Goal: Complete application form

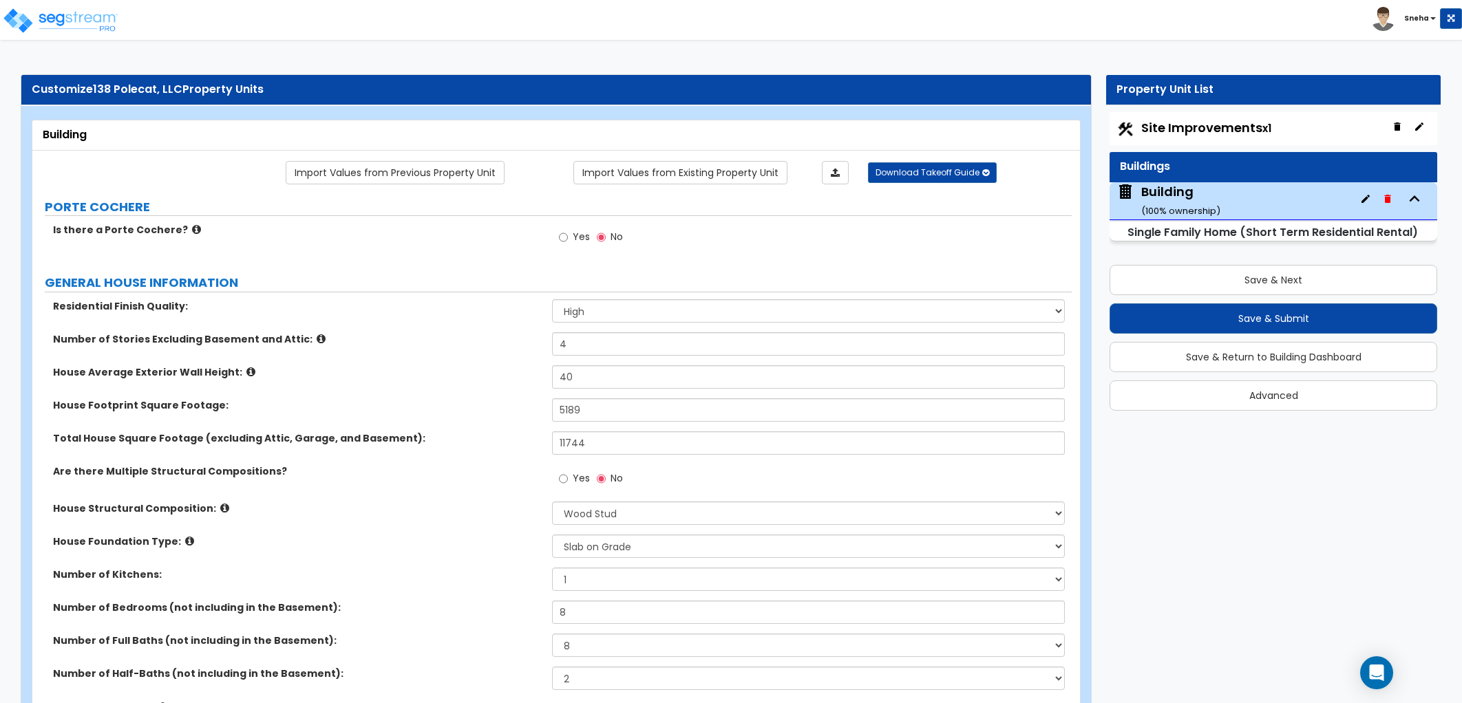
select select "2"
select select "7"
select select "3"
select select "8"
select select "2"
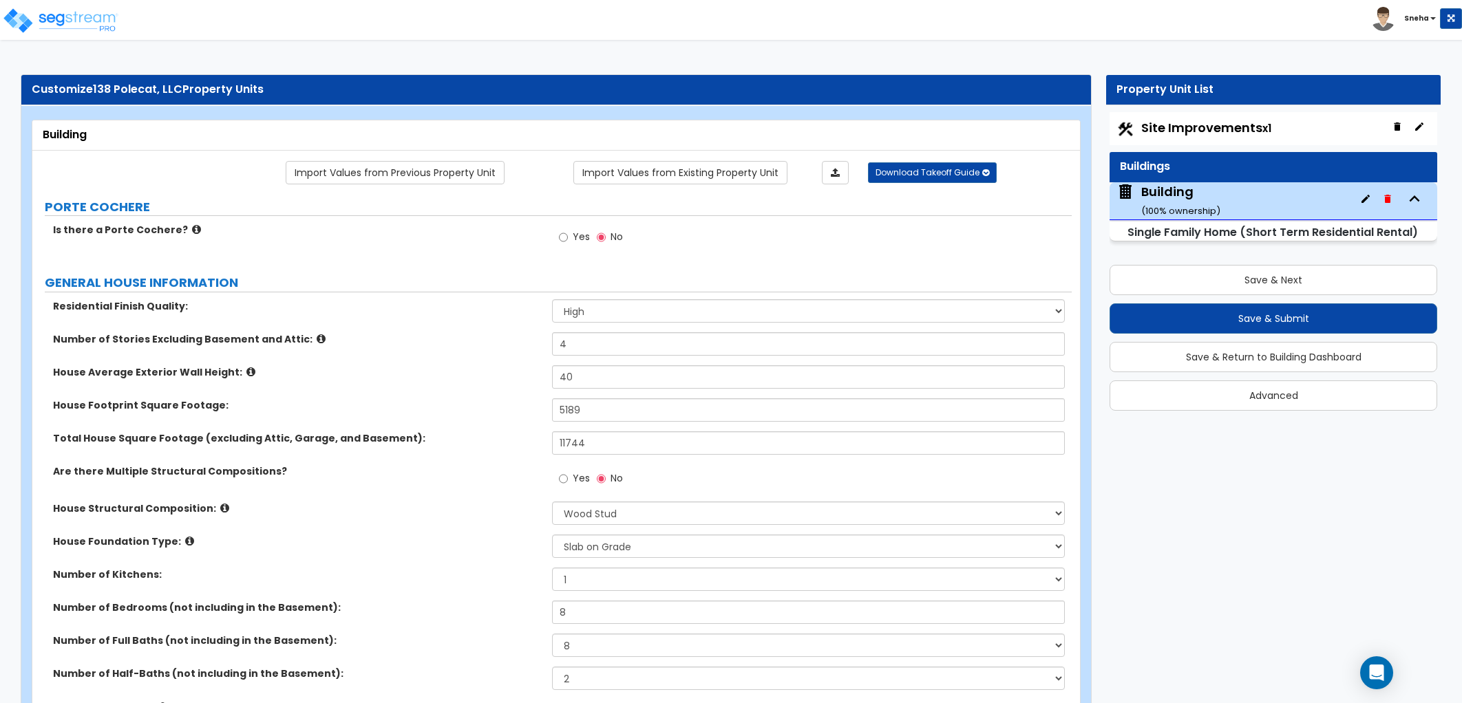
select select "1"
select select "2"
select select "1"
select select "2"
select select "4"
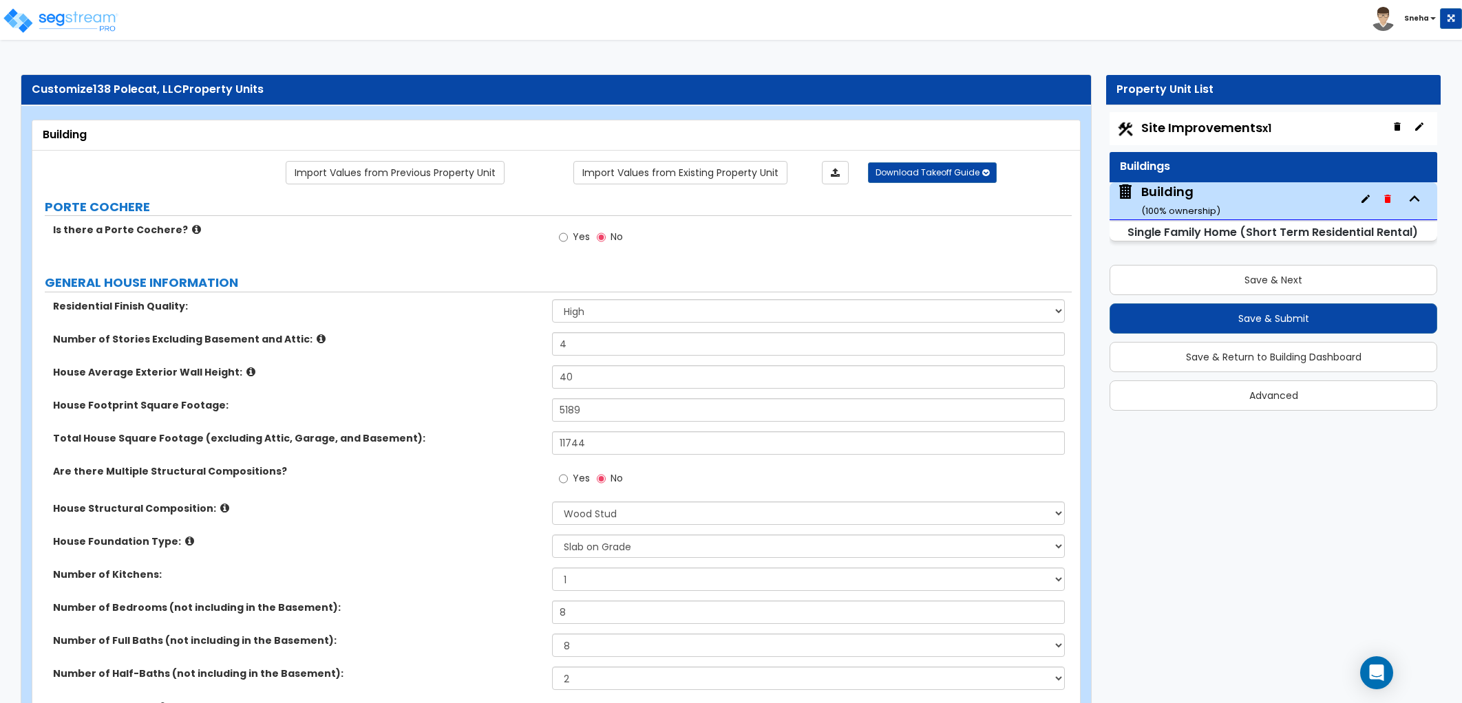
select select "3"
select select "1"
select select "3"
select select "2"
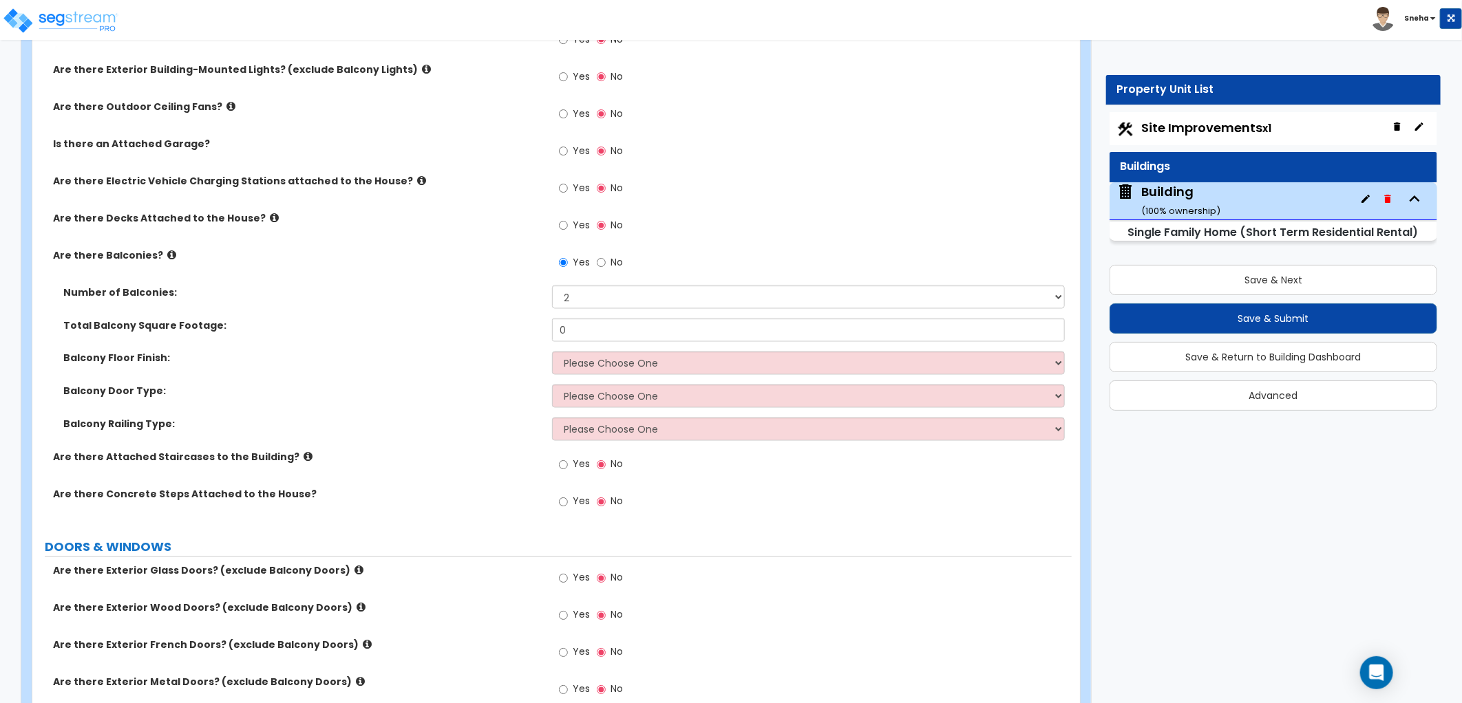
click at [432, 430] on label "Balcony Railing Type:" at bounding box center [302, 425] width 478 height 14
click at [421, 370] on div "Balcony Floor Finish: Please Choose One Concrete Flooring Tile Flooring Resilie…" at bounding box center [551, 368] width 1039 height 33
